Goal: Use online tool/utility: Utilize a website feature to perform a specific function

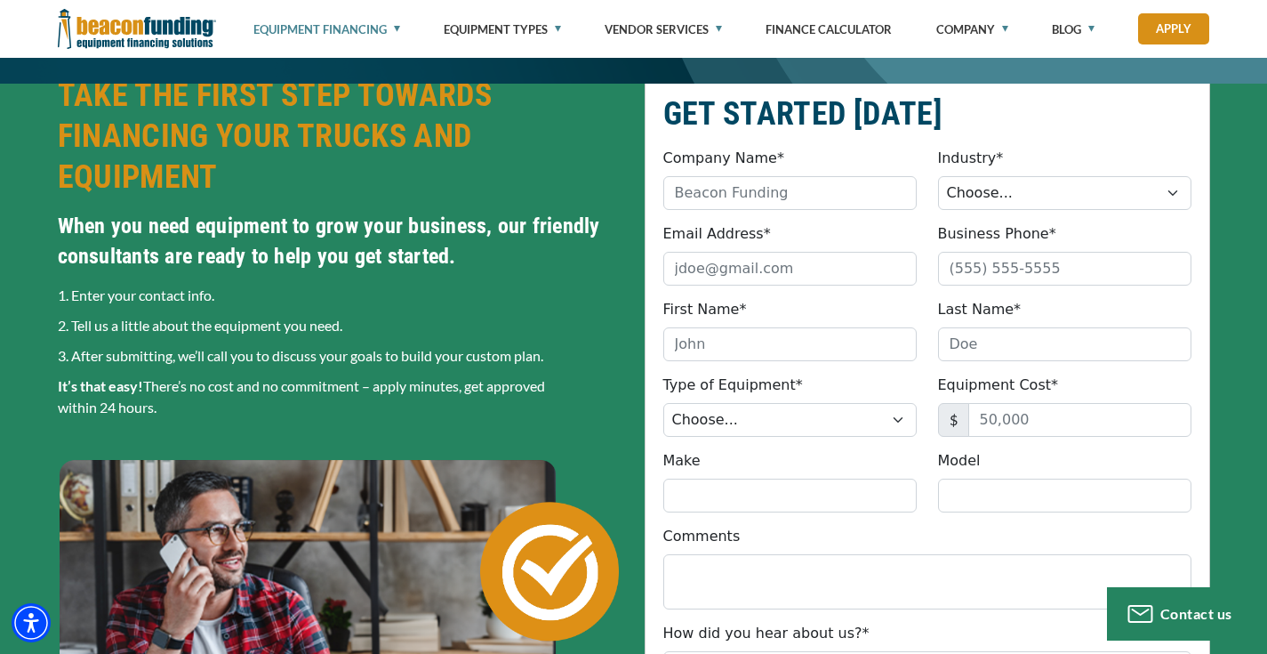
scroll to position [545, 0]
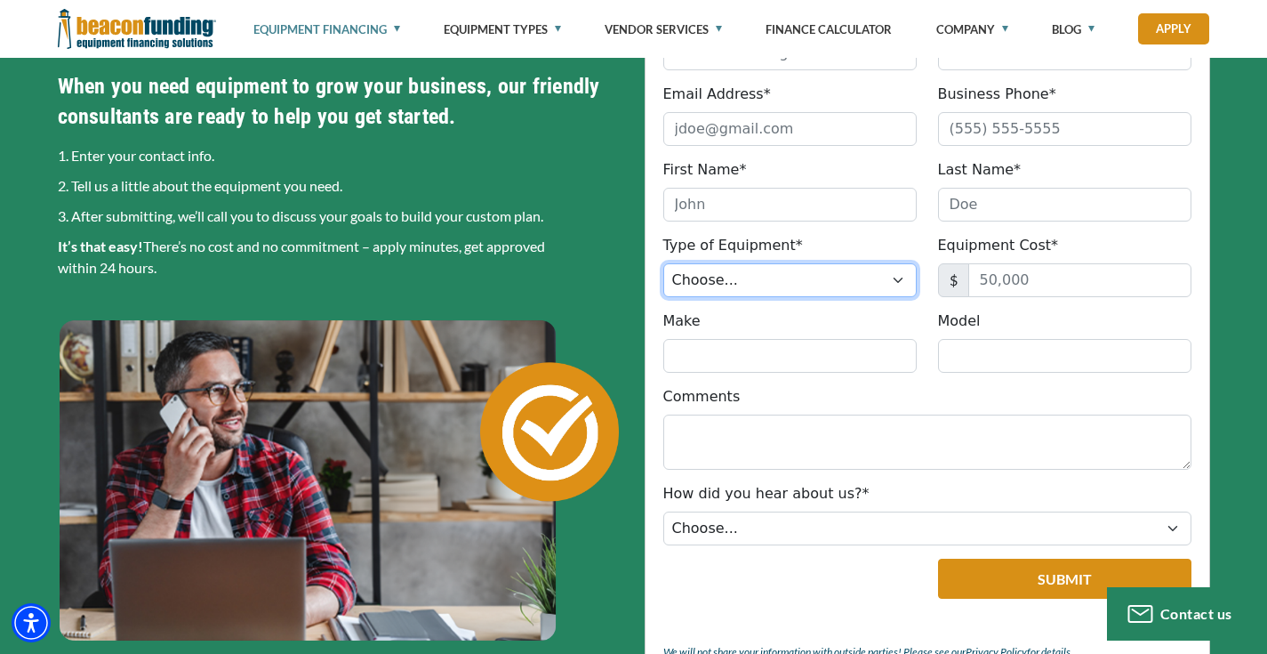
click at [783, 275] on select "Choose... Backhoe Boom/Bucket Truck Chipper Commercial Mower Crane DTG/DTF Prin…" at bounding box center [789, 280] width 253 height 34
select select "5"
click at [663, 263] on select "Choose... Backhoe Boom/Bucket Truck Chipper Commercial Mower Crane DTG/DTF Prin…" at bounding box center [789, 280] width 253 height 34
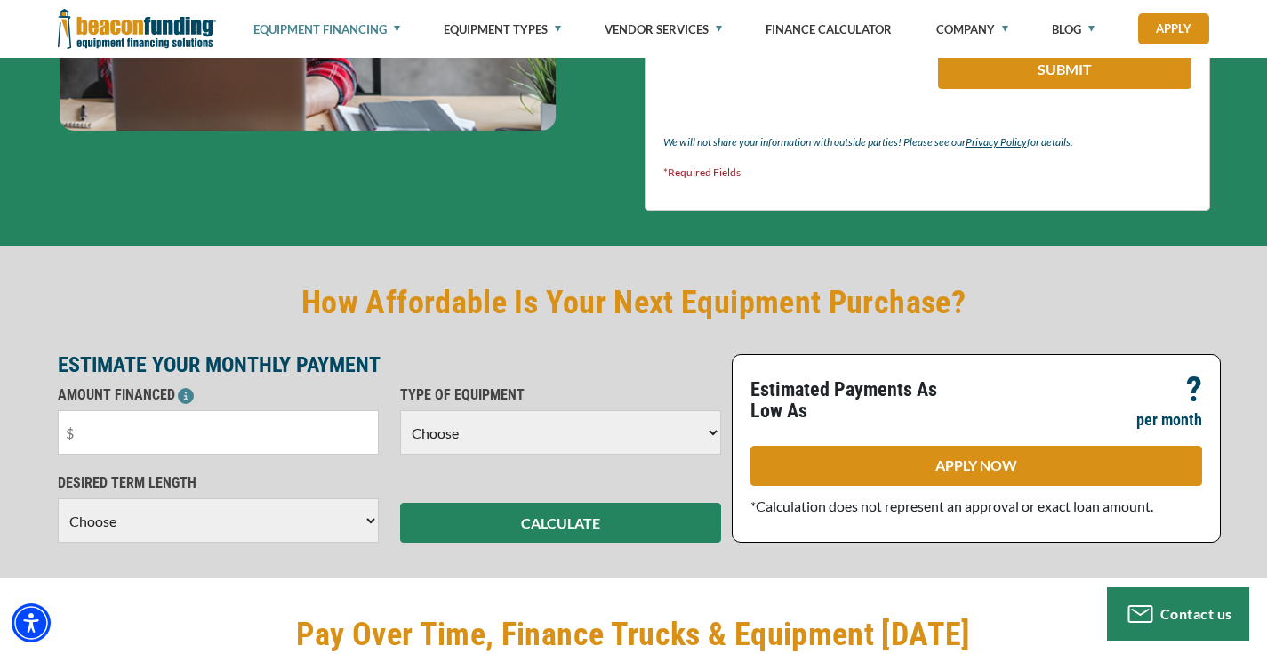
scroll to position [1257, 0]
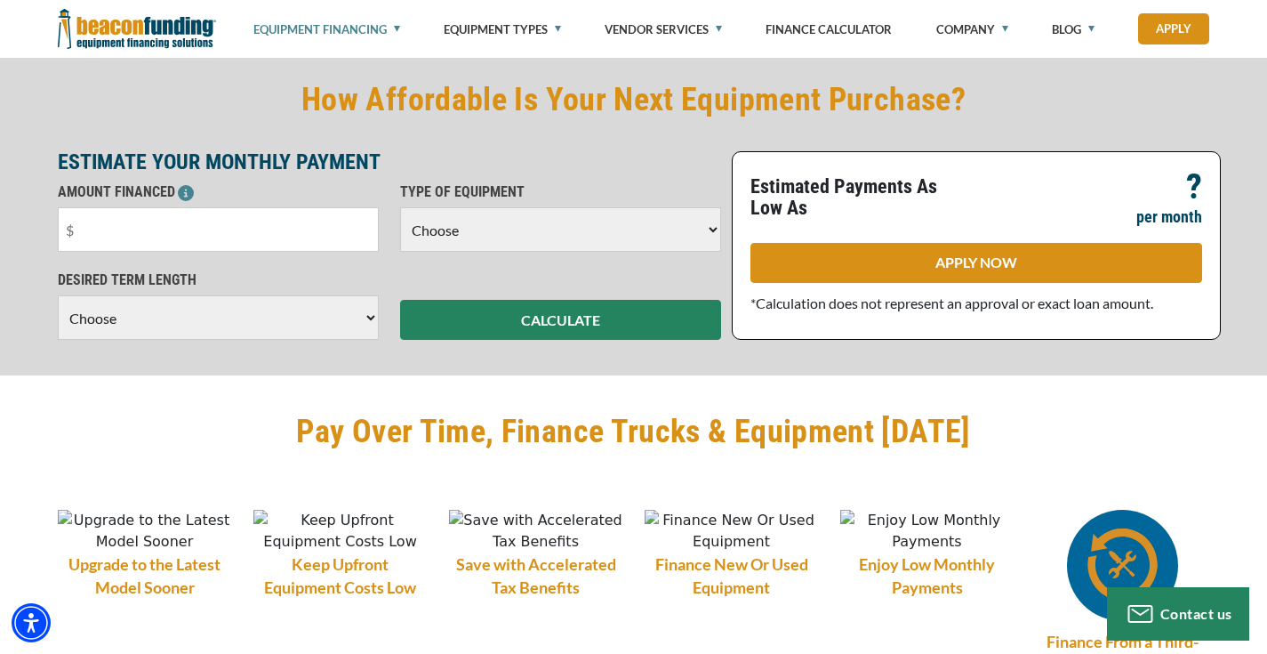
click at [456, 233] on select "Choose Backhoe Boom/Bucket Truck Chipper Commercial Mower Crane DTG/DTF Printin…" at bounding box center [560, 229] width 321 height 44
select select "5"
click at [400, 207] on select "Choose Backhoe Boom/Bucket Truck Chipper Commercial Mower Crane DTG/DTF Printin…" at bounding box center [560, 229] width 321 height 44
click at [309, 315] on select "Choose 36 Months 48 Months 60 Months" at bounding box center [218, 317] width 321 height 44
select select "60"
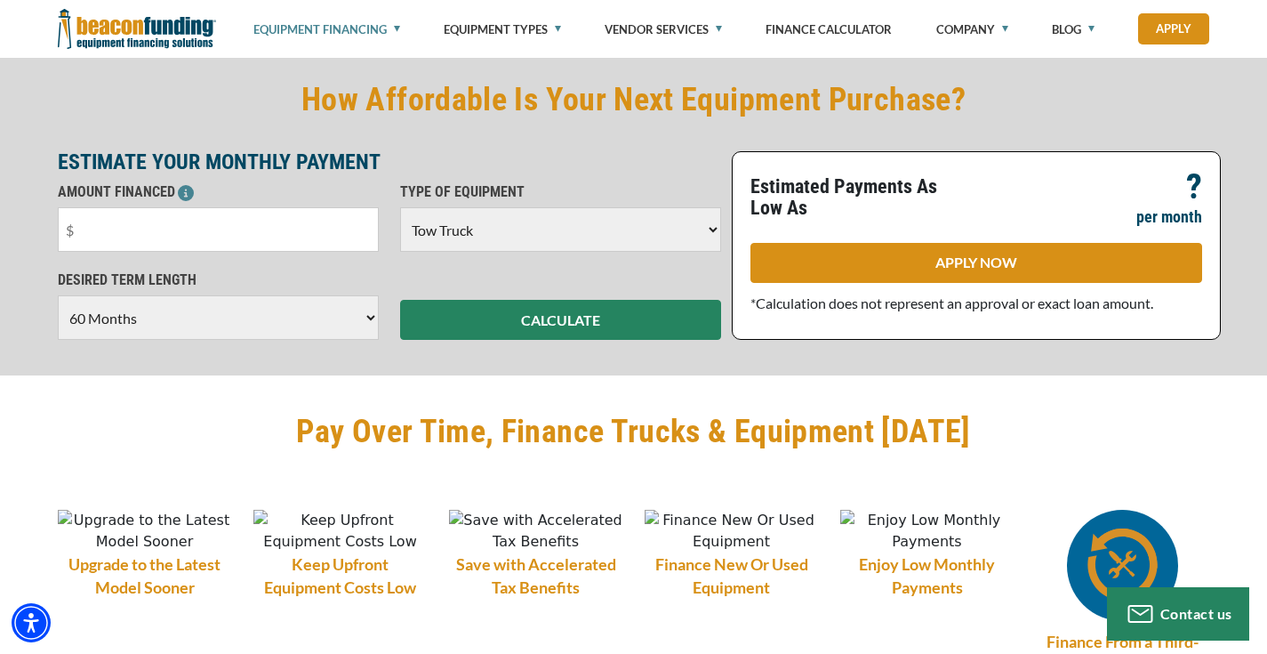
click at [58, 313] on select "Choose 36 Months 48 Months 60 Months" at bounding box center [218, 317] width 321 height 44
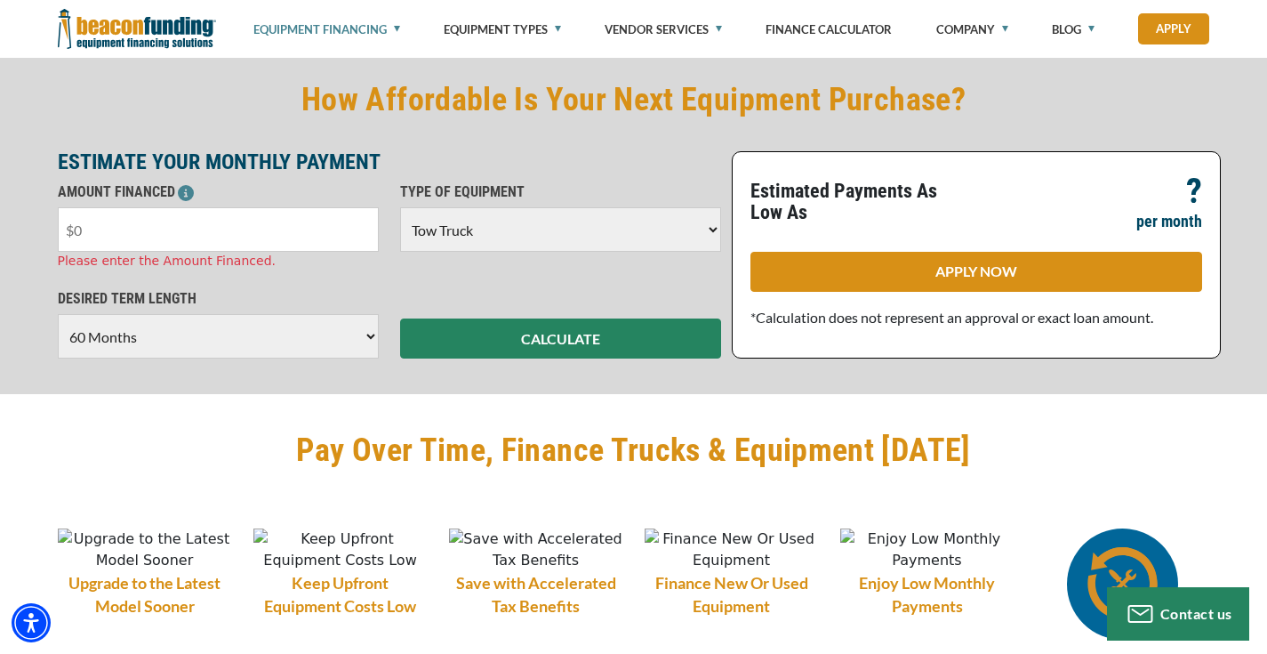
click at [298, 236] on input "text" at bounding box center [218, 229] width 321 height 44
type input "$100,000"
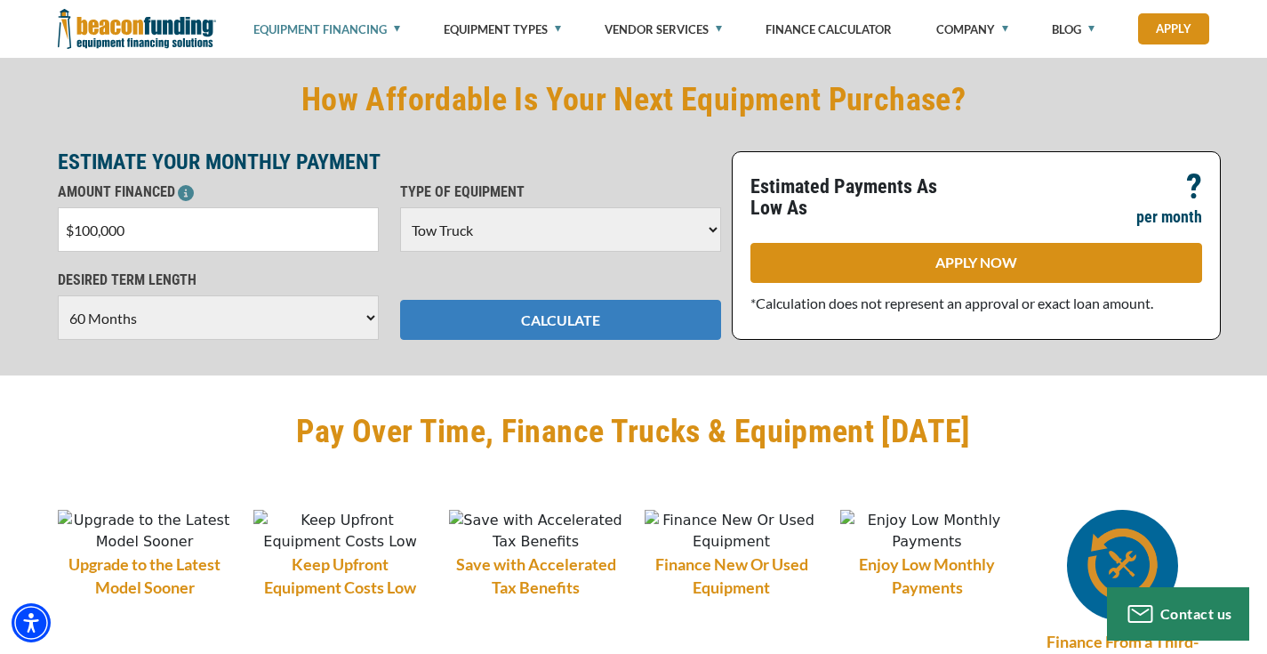
click at [622, 336] on button "CALCULATE" at bounding box center [560, 320] width 321 height 40
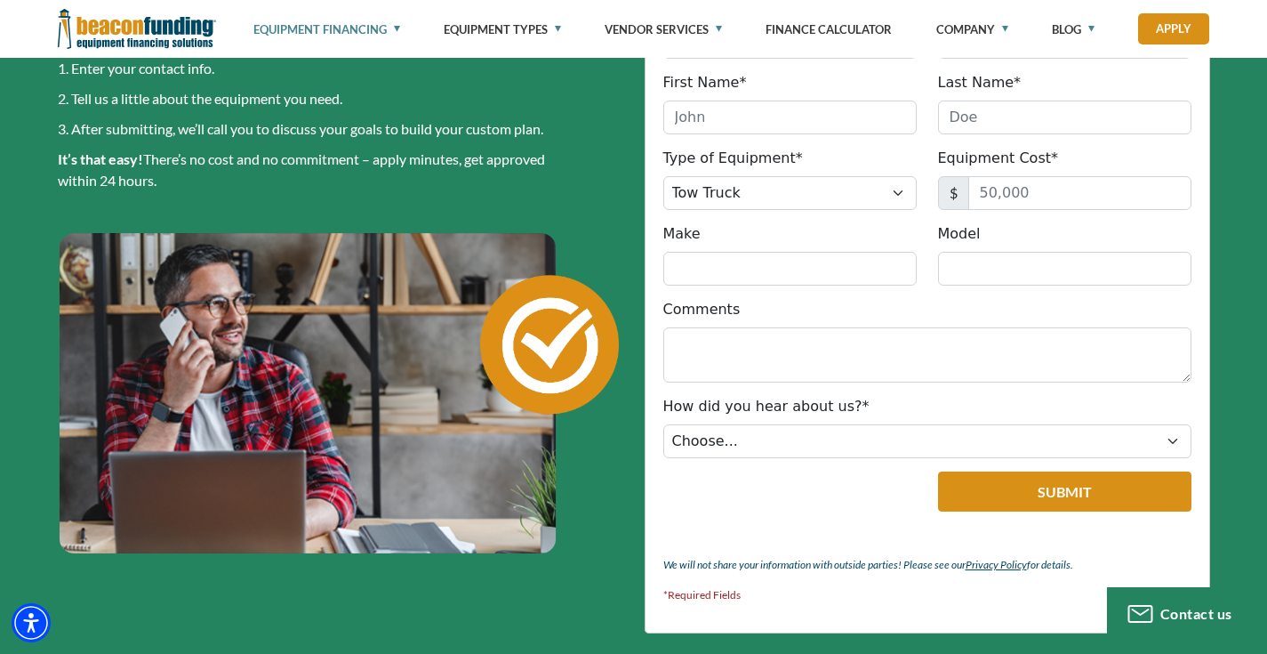
scroll to position [203, 0]
